Goal: Task Accomplishment & Management: Manage account settings

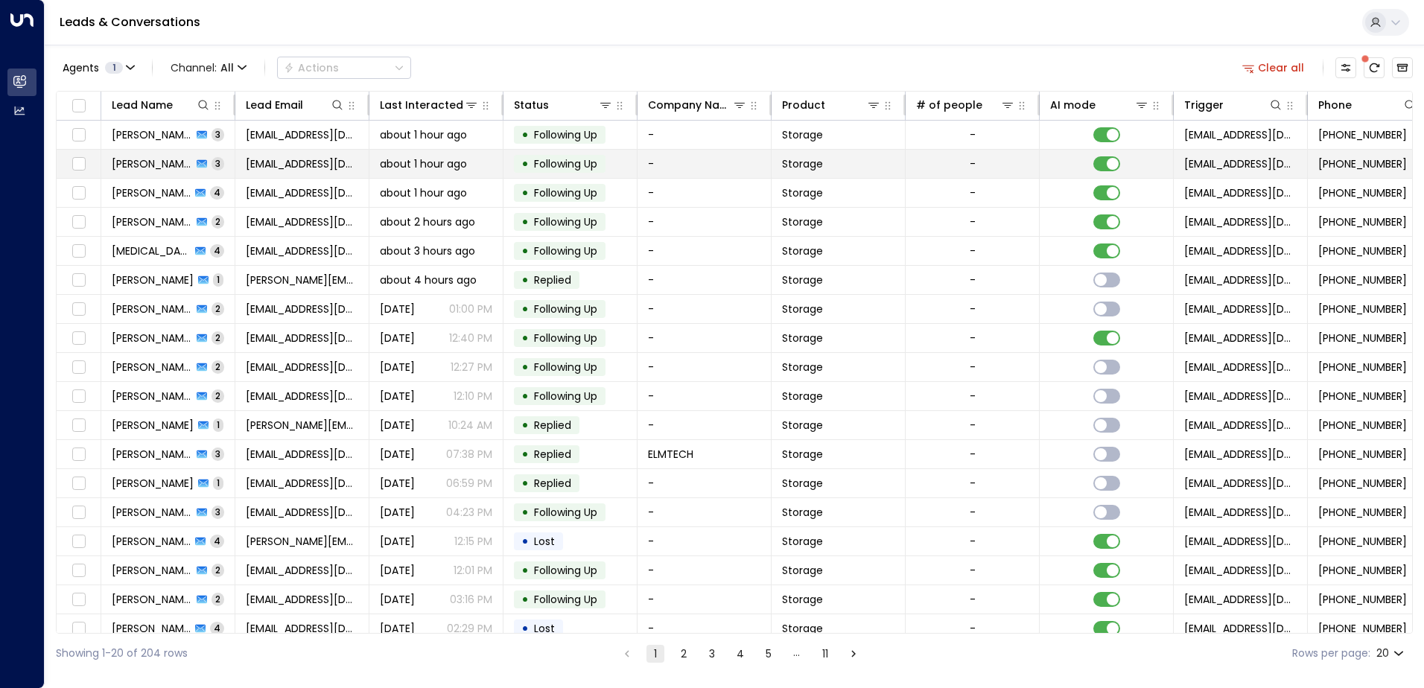
click at [147, 165] on span "[PERSON_NAME]" at bounding box center [152, 163] width 80 height 15
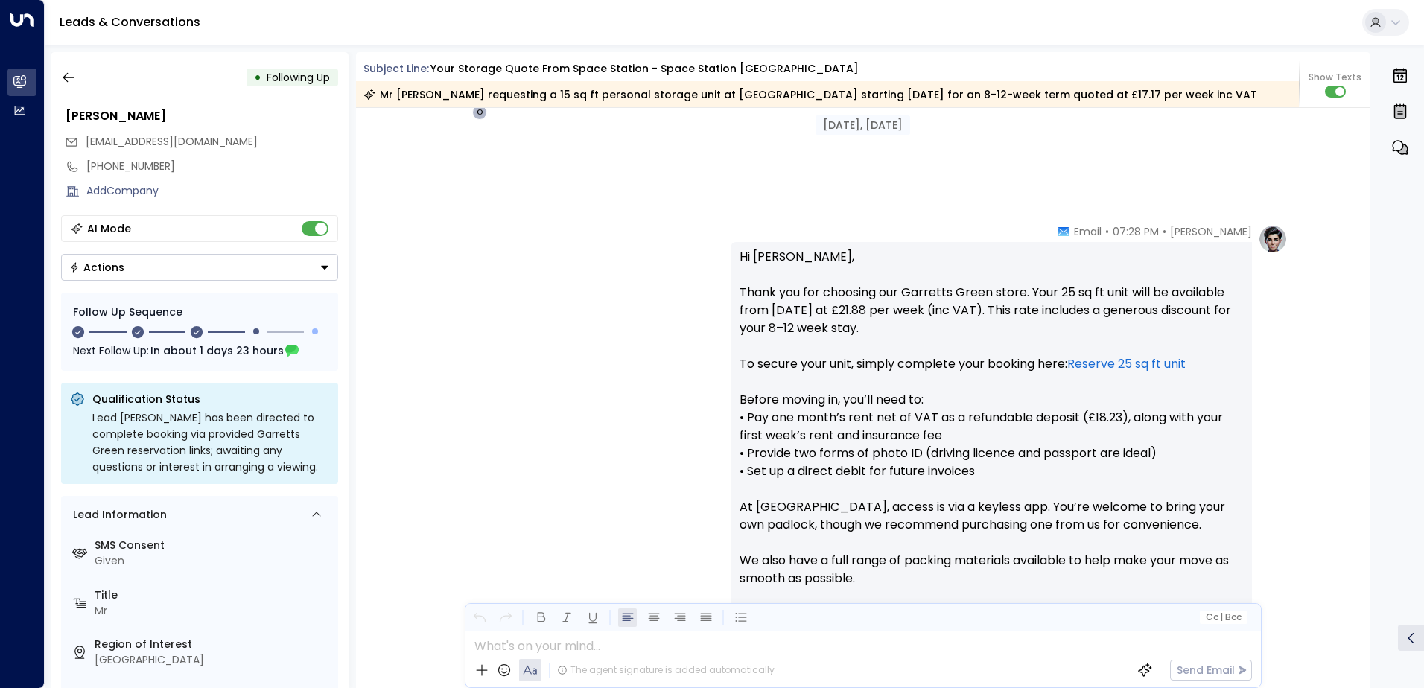
scroll to position [407, 0]
click at [71, 78] on icon "button" at bounding box center [68, 77] width 15 height 15
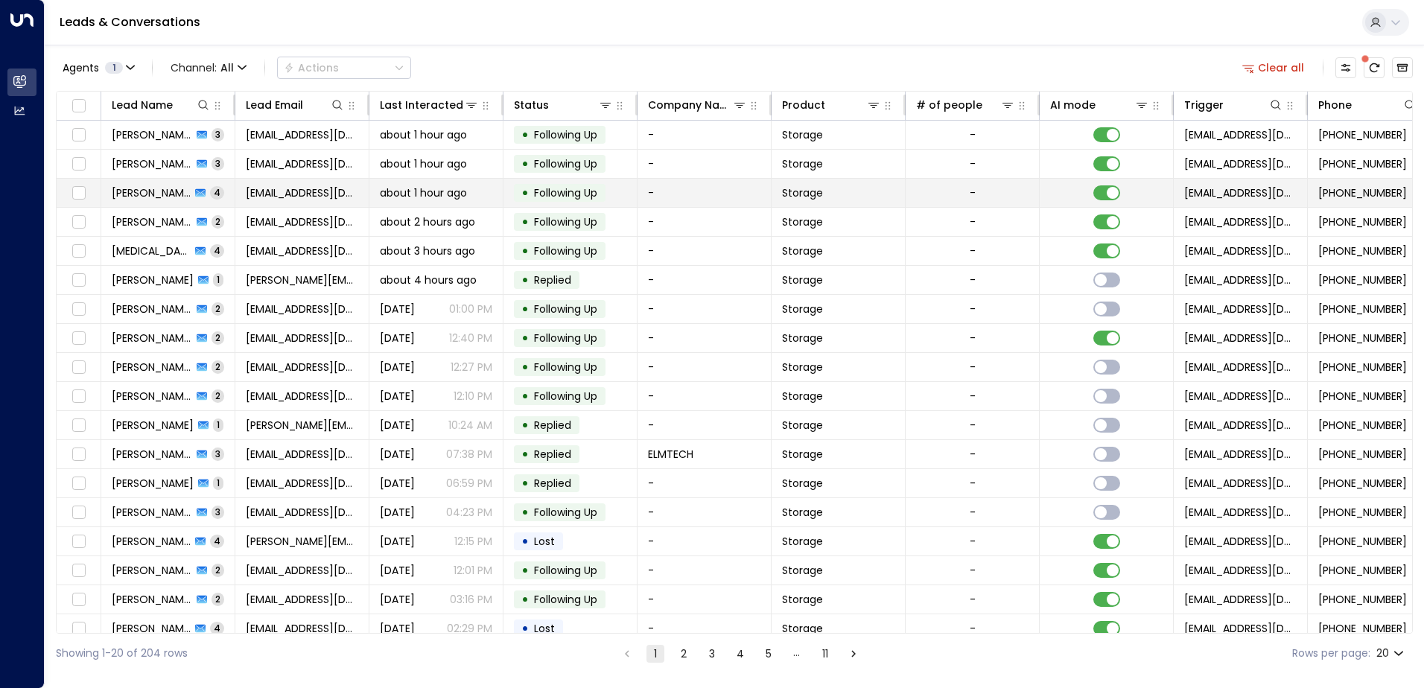
click at [138, 195] on span "[PERSON_NAME]" at bounding box center [151, 192] width 79 height 15
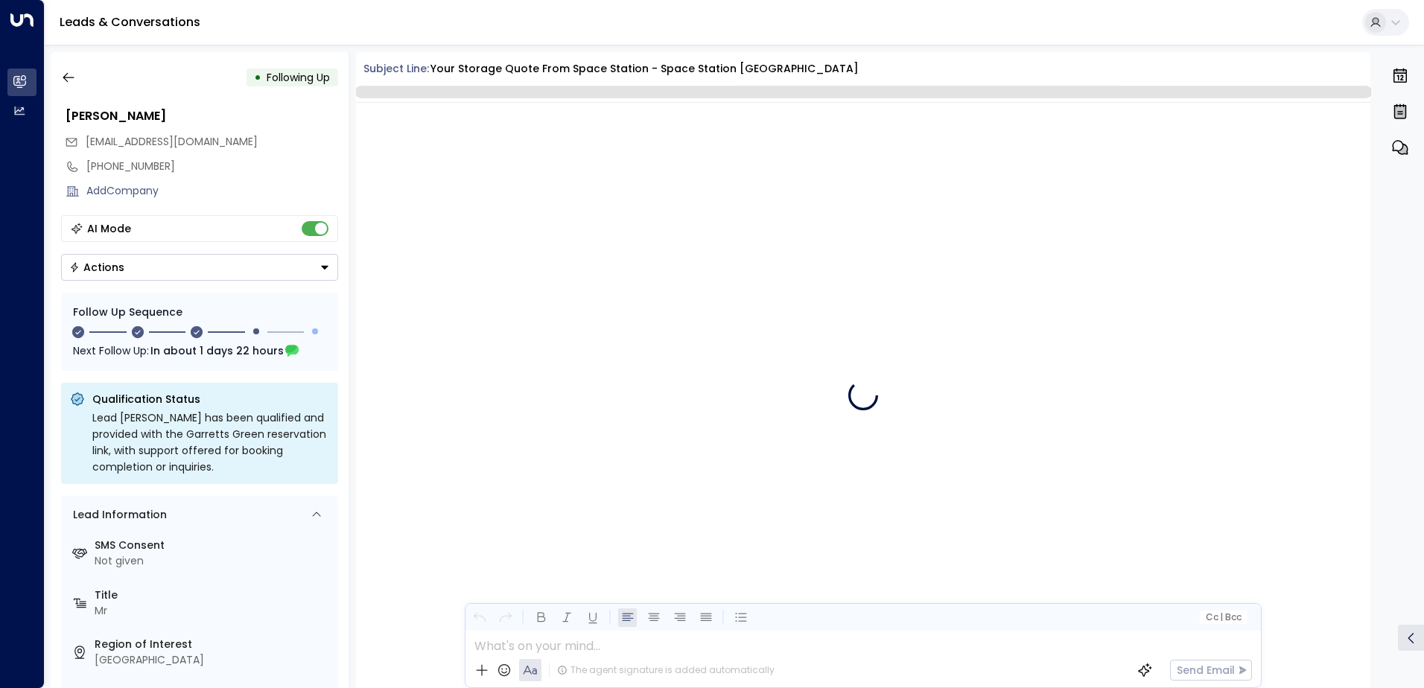
scroll to position [1562, 0]
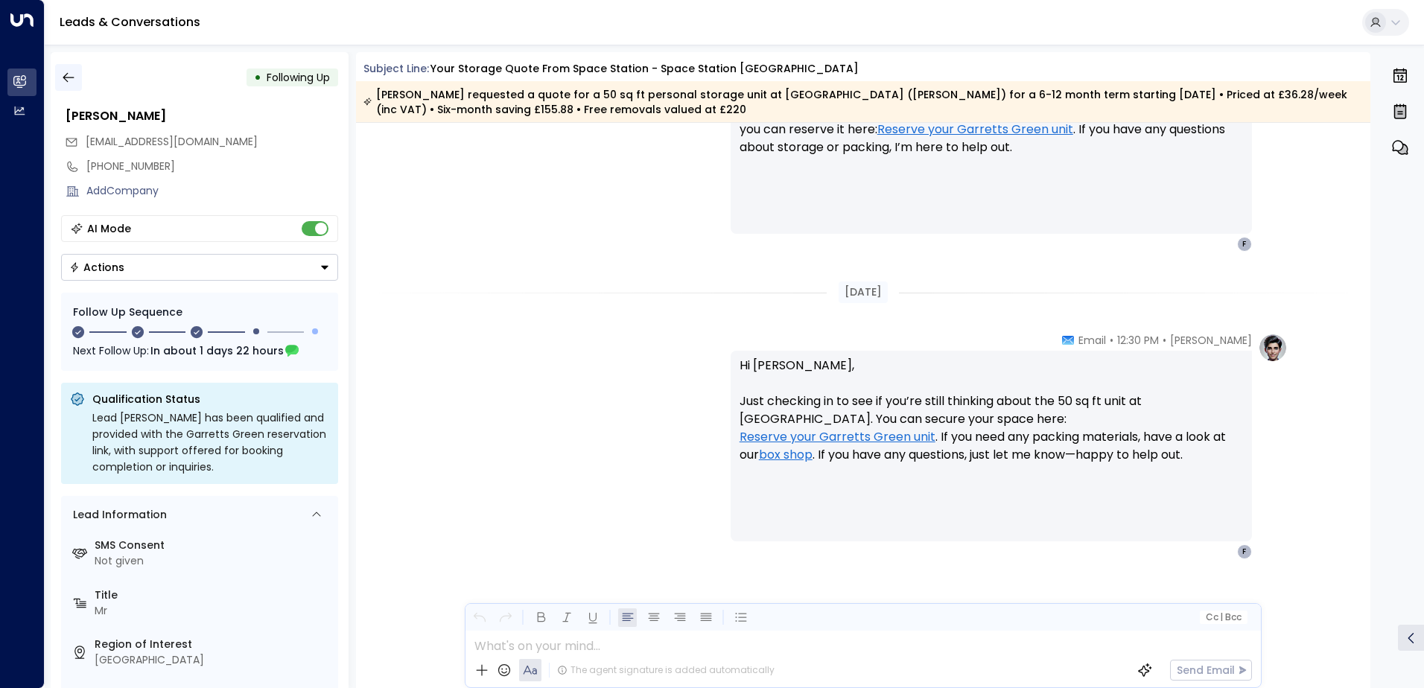
click at [66, 79] on icon "button" at bounding box center [68, 77] width 15 height 15
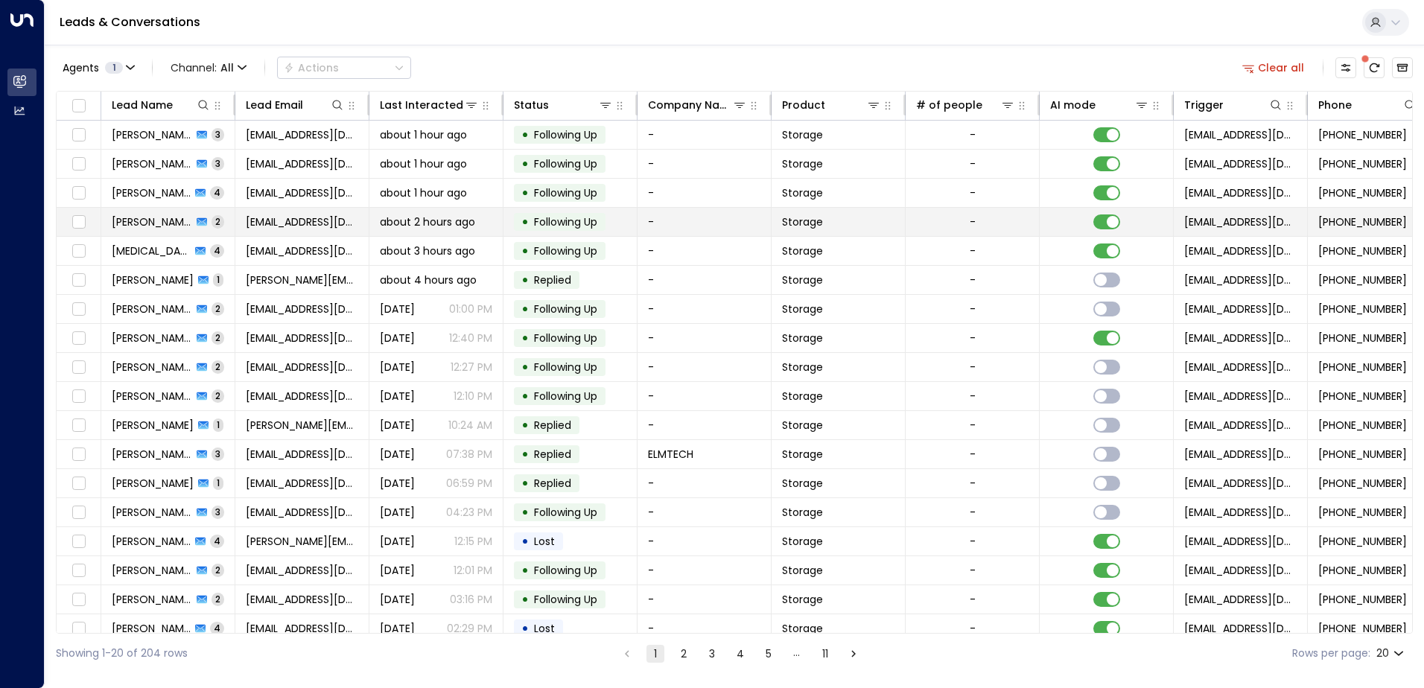
click at [229, 223] on td "[PERSON_NAME] 2" at bounding box center [168, 222] width 134 height 28
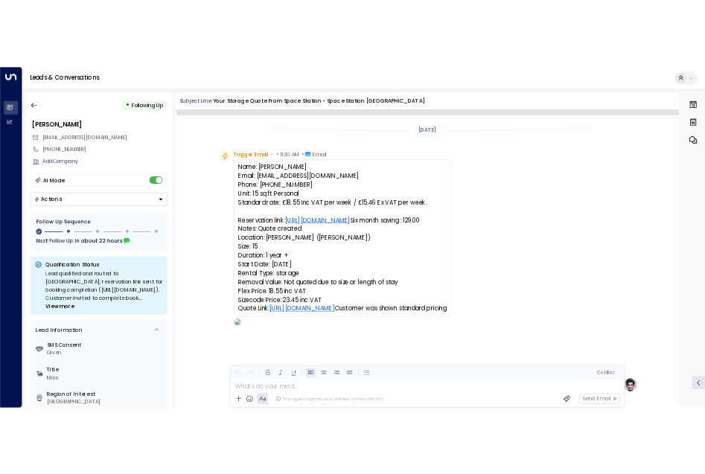
scroll to position [923, 0]
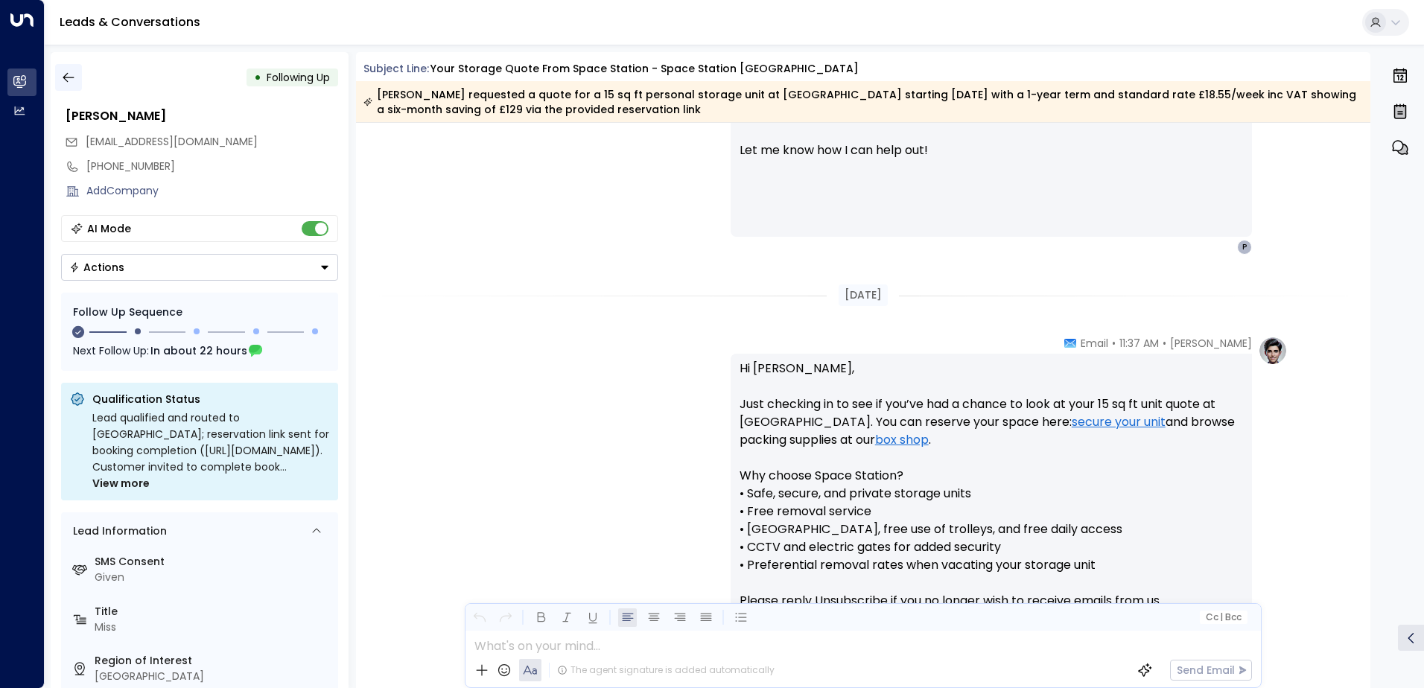
click at [71, 80] on icon "button" at bounding box center [68, 77] width 15 height 15
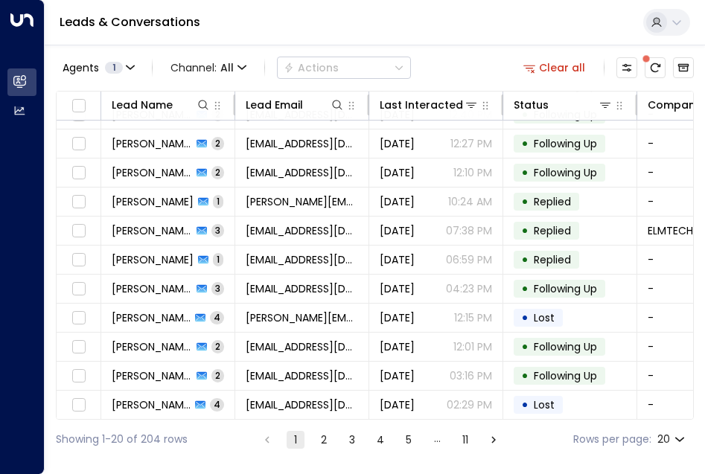
scroll to position [287, 0]
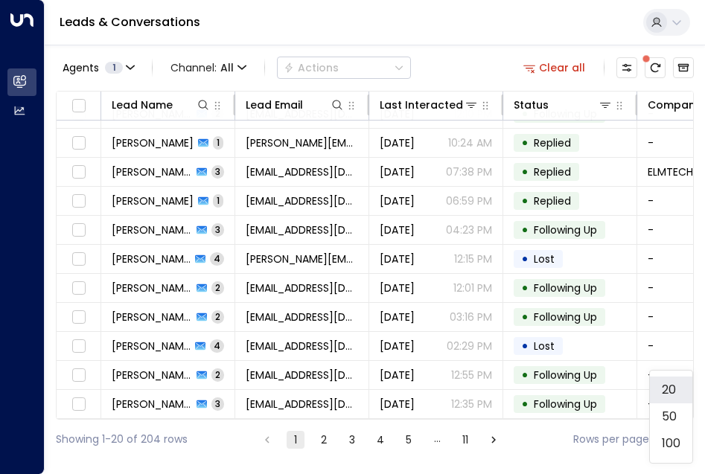
click at [678, 443] on body "Overview Leads & Conversations Leads & Conversations Analytics Analytics Leads …" at bounding box center [352, 230] width 705 height 460
click at [677, 439] on li "100" at bounding box center [671, 443] width 42 height 27
type input "***"
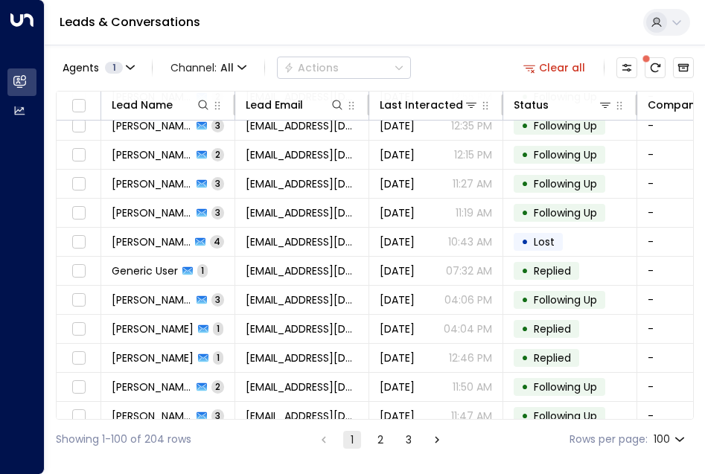
scroll to position [361, 0]
